Goal: Information Seeking & Learning: Learn about a topic

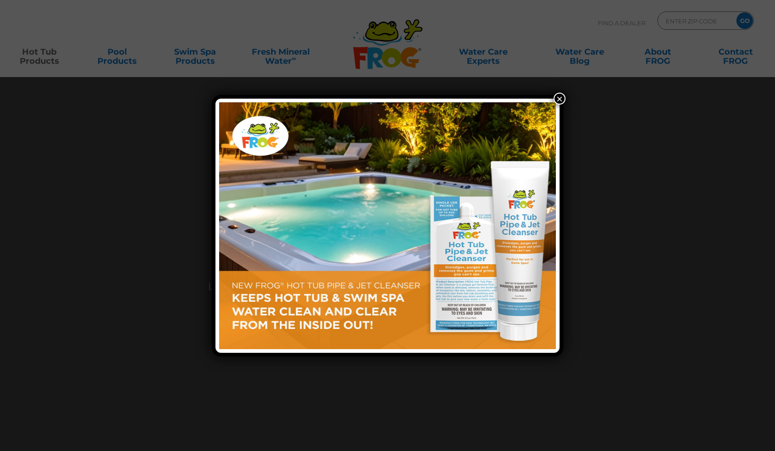
click at [564, 100] on button "×" at bounding box center [559, 99] width 12 height 12
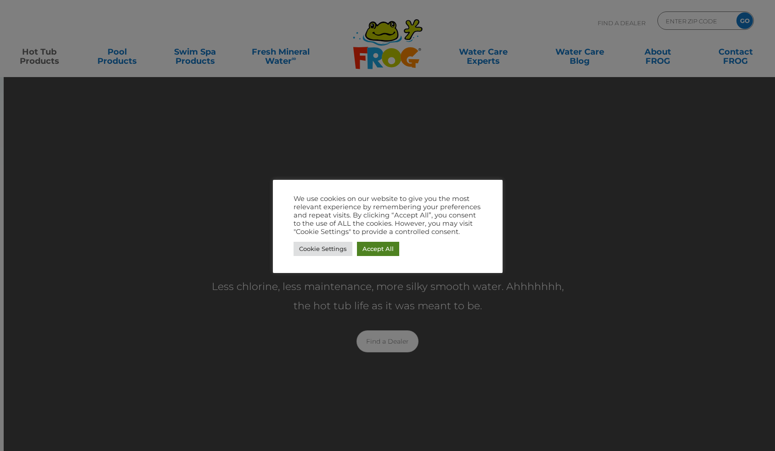
click at [385, 252] on link "Accept All" at bounding box center [378, 249] width 42 height 14
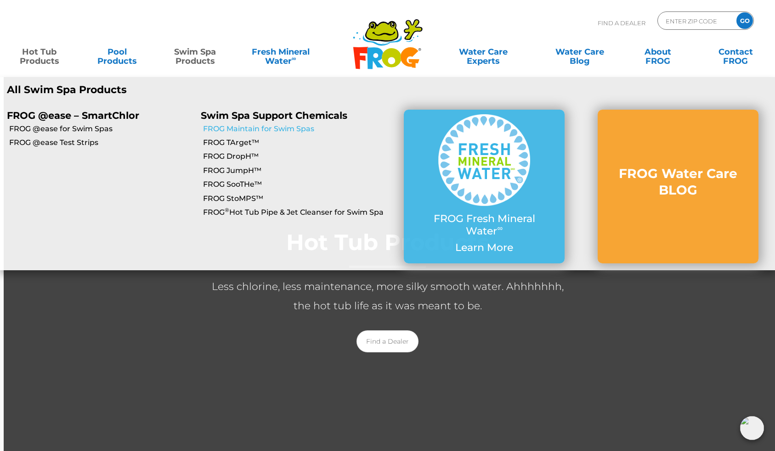
click at [303, 129] on link "FROG Maintain for Swim Spas" at bounding box center [295, 129] width 185 height 10
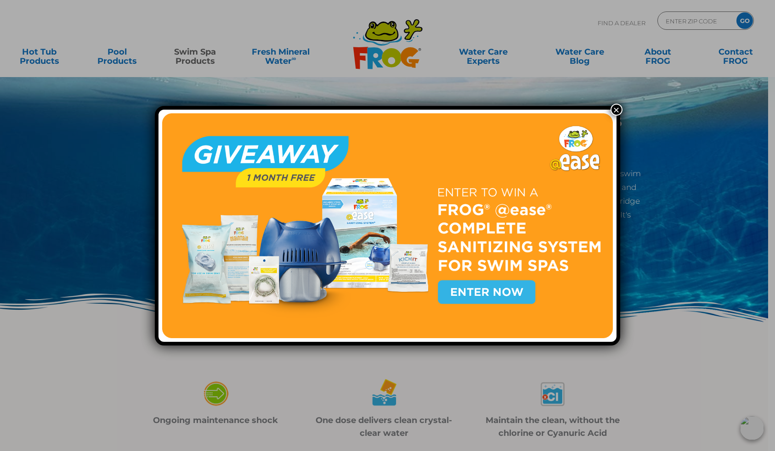
click at [615, 111] on button "×" at bounding box center [616, 110] width 12 height 12
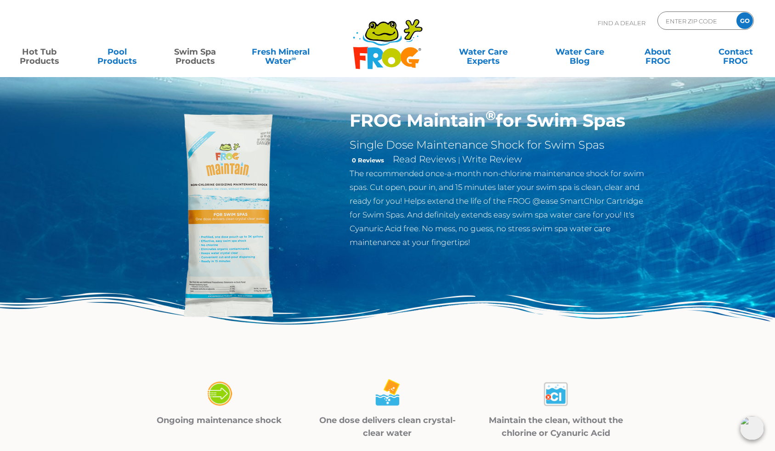
click at [50, 60] on link "Hot Tub Products" at bounding box center [39, 52] width 61 height 18
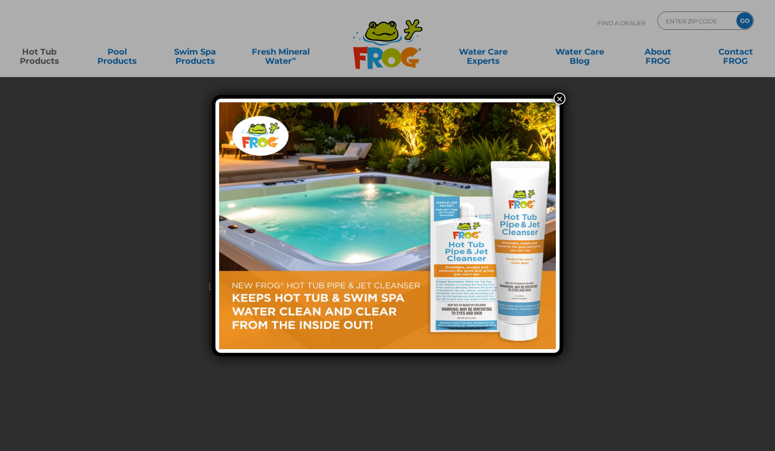
click at [558, 97] on button "×" at bounding box center [559, 99] width 12 height 12
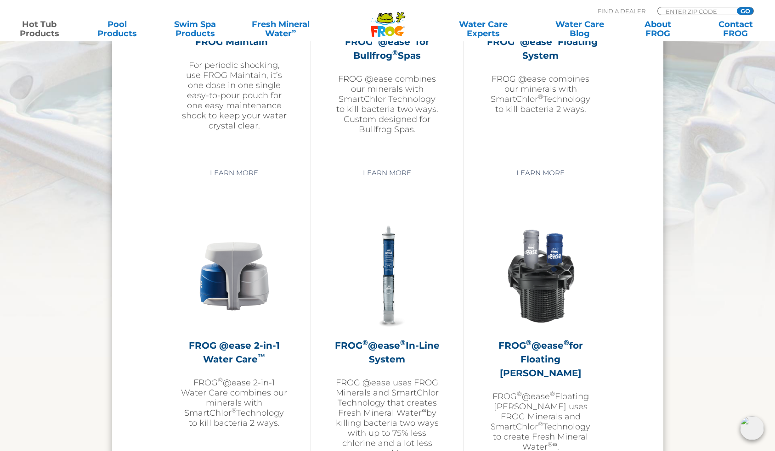
scroll to position [1172, 0]
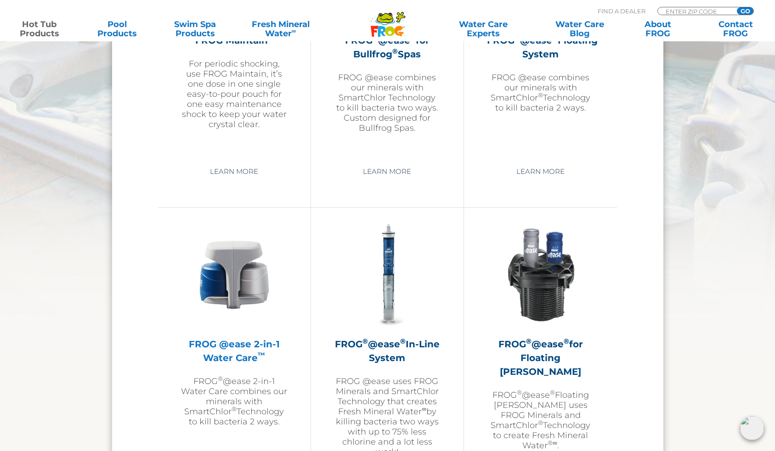
click at [251, 357] on h2 "FROG @ease 2-in-1 Water Care ™" at bounding box center [234, 352] width 107 height 28
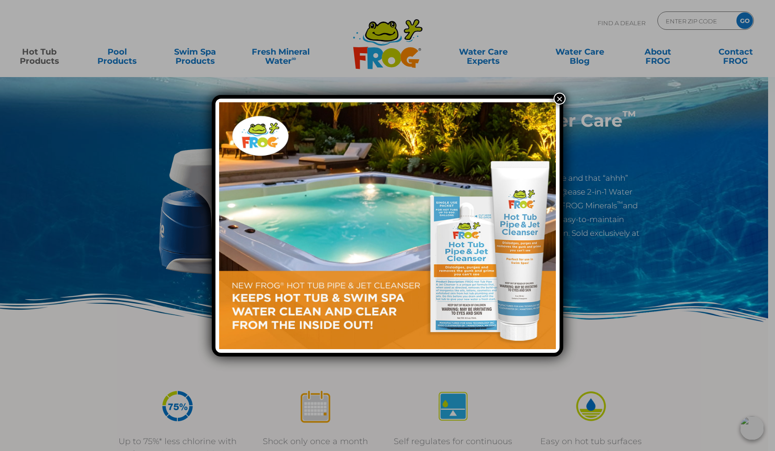
click at [563, 102] on button "×" at bounding box center [559, 99] width 12 height 12
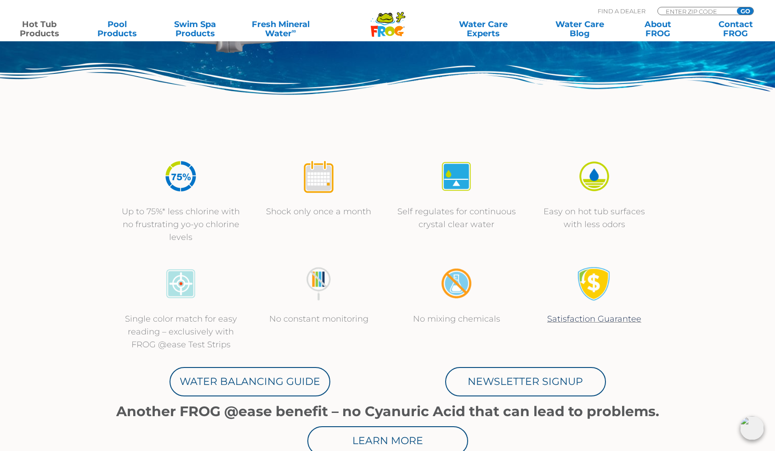
scroll to position [210, 0]
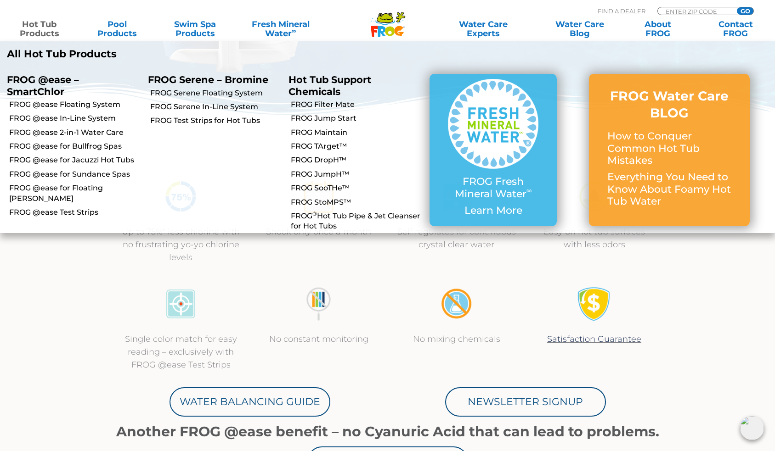
click at [28, 29] on link "Hot Tub Products" at bounding box center [39, 29] width 61 height 18
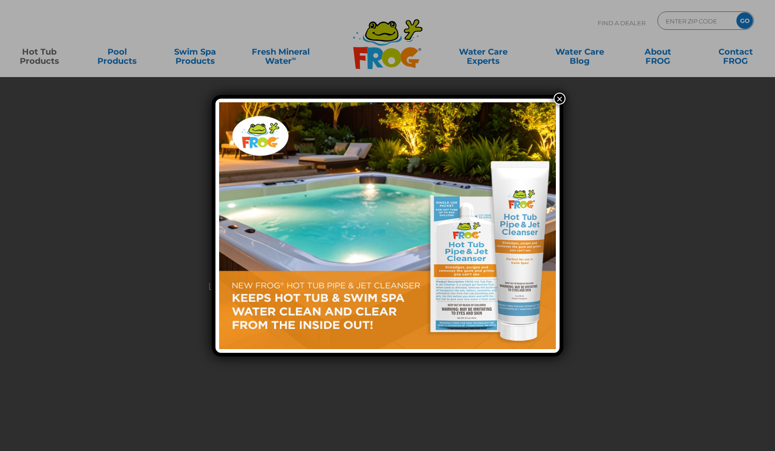
click at [560, 98] on button "×" at bounding box center [559, 99] width 12 height 12
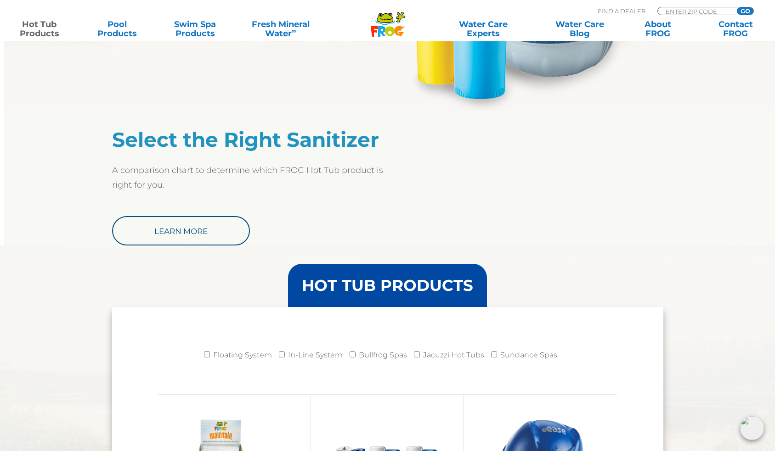
scroll to position [682, 0]
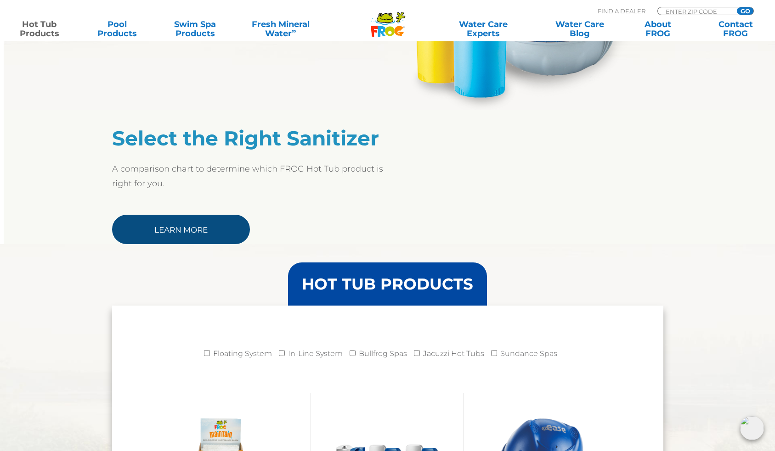
click at [185, 228] on link "Learn More" at bounding box center [181, 229] width 138 height 29
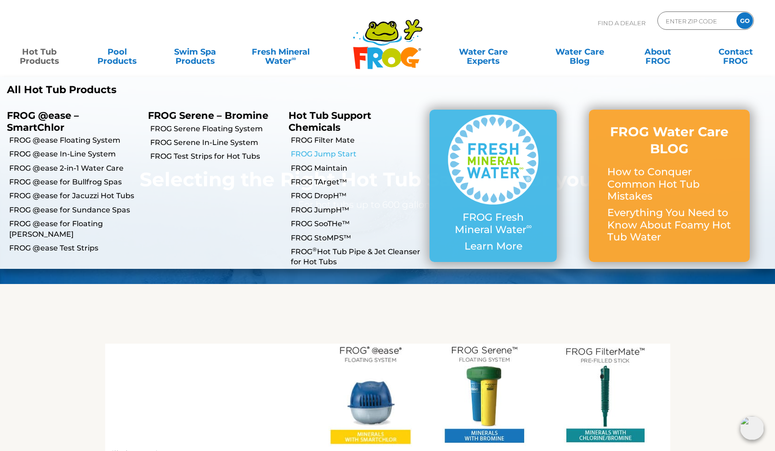
click at [347, 152] on link "FROG Jump Start" at bounding box center [357, 154] width 132 height 10
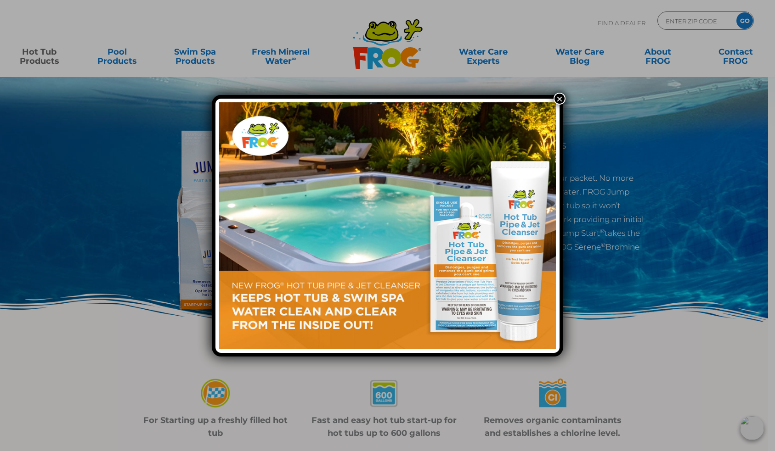
click at [559, 99] on button "×" at bounding box center [559, 99] width 12 height 12
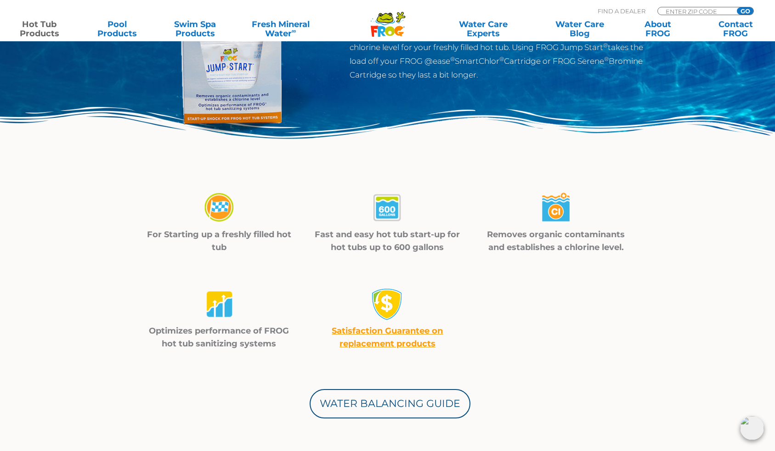
scroll to position [186, 0]
